Goal: Task Accomplishment & Management: Complete application form

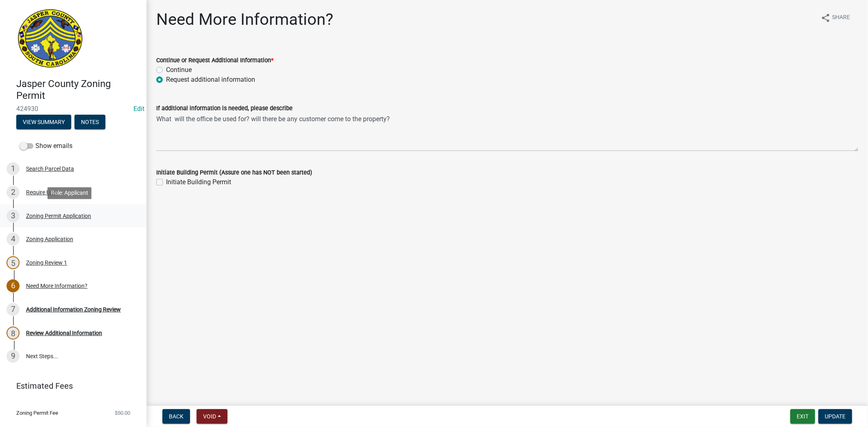
click at [52, 220] on div "3 Zoning Permit Application" at bounding box center [70, 216] width 127 height 13
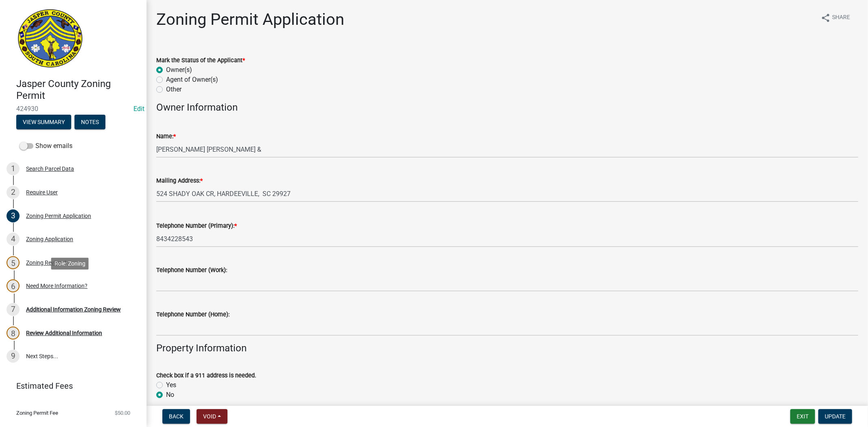
click at [53, 285] on div "Need More Information?" at bounding box center [56, 286] width 61 height 6
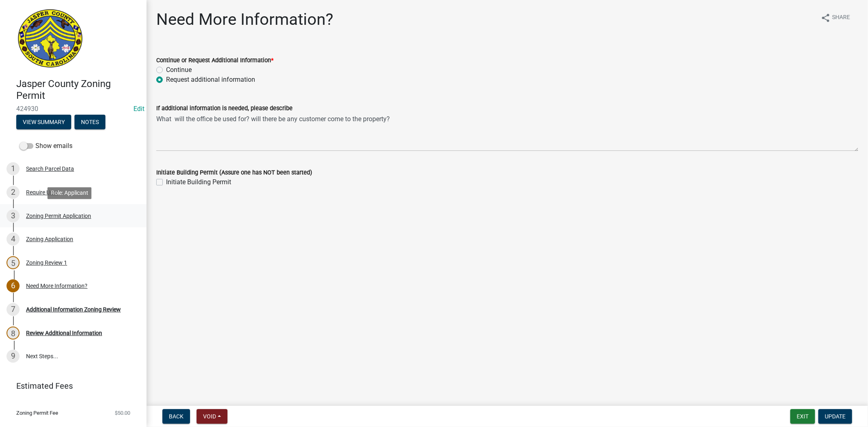
click at [46, 216] on div "Zoning Permit Application" at bounding box center [58, 216] width 65 height 6
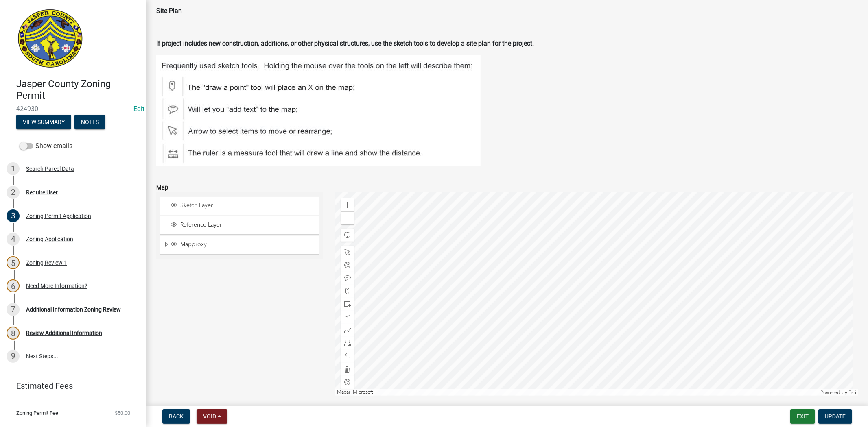
scroll to position [1130, 0]
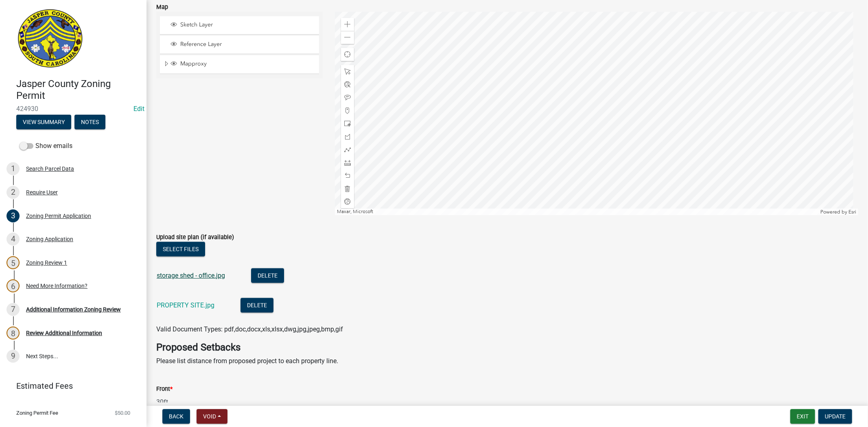
click at [166, 277] on link "storage shed - office.jpg" at bounding box center [191, 276] width 68 height 8
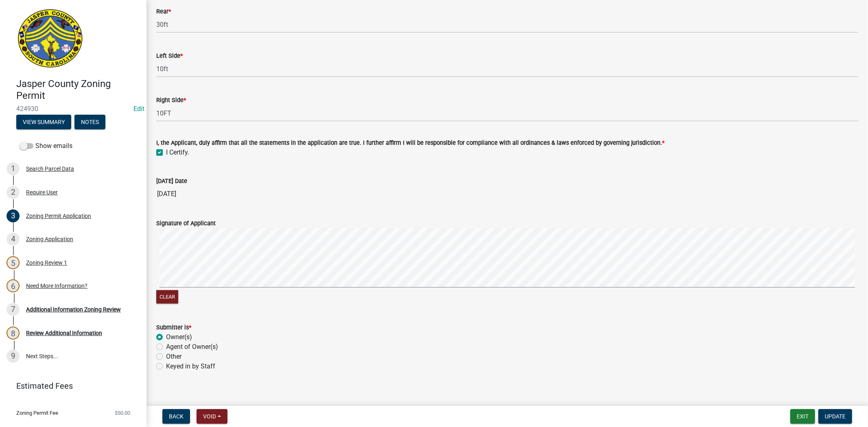
scroll to position [1559, 0]
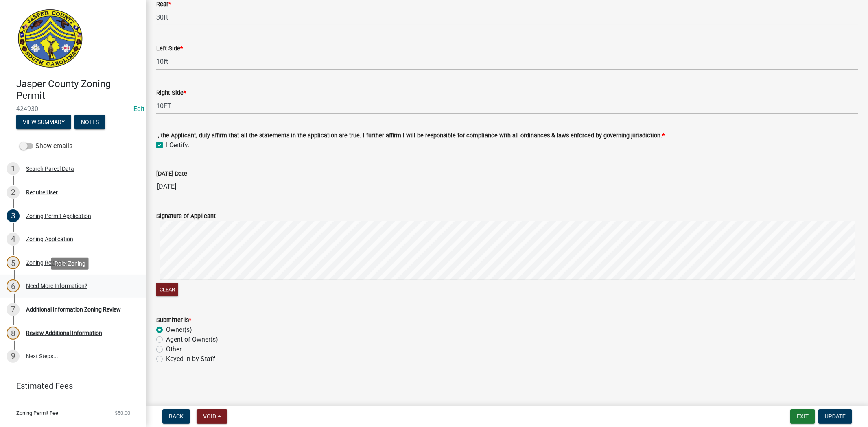
click at [74, 294] on link "6 Need More Information?" at bounding box center [73, 287] width 146 height 24
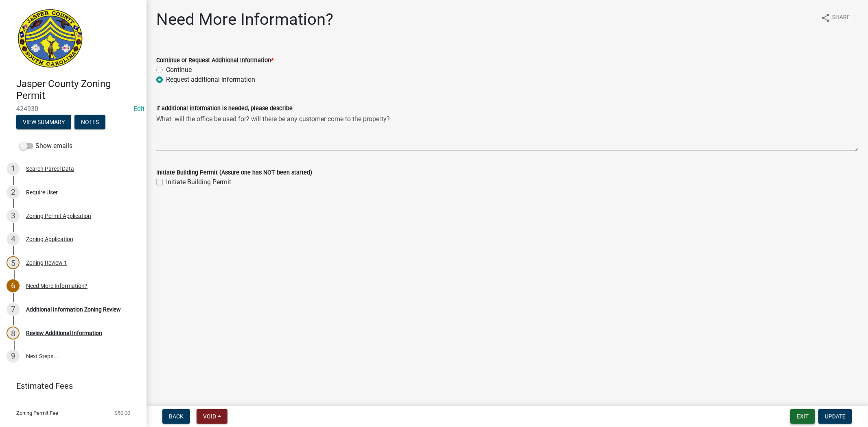
click at [799, 411] on button "Exit" at bounding box center [802, 416] width 25 height 15
